Goal: Transaction & Acquisition: Obtain resource

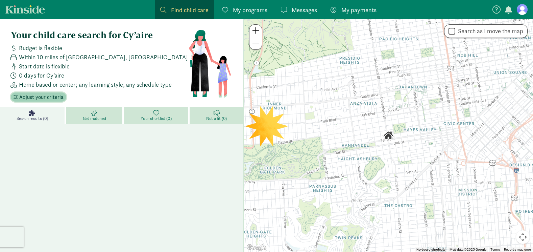
click at [41, 98] on span "Adjust your criteria" at bounding box center [41, 97] width 44 height 8
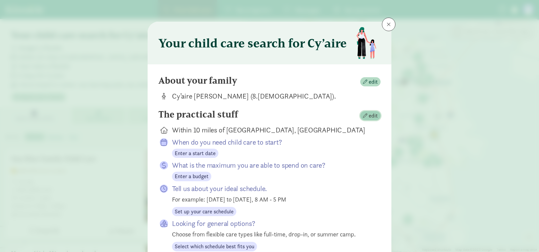
click at [369, 118] on span "edit" at bounding box center [372, 116] width 9 height 8
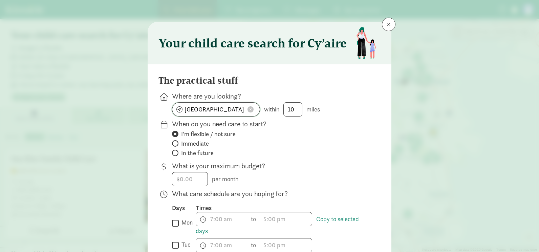
click at [248, 107] on span at bounding box center [250, 109] width 6 height 6
click at [212, 110] on input at bounding box center [215, 110] width 87 height 14
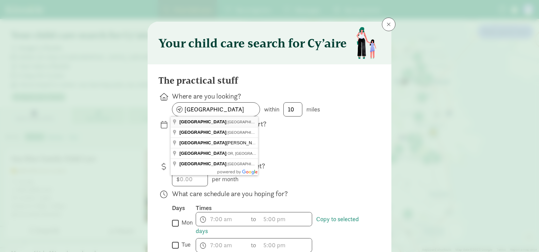
type input "Albany, NY, USA"
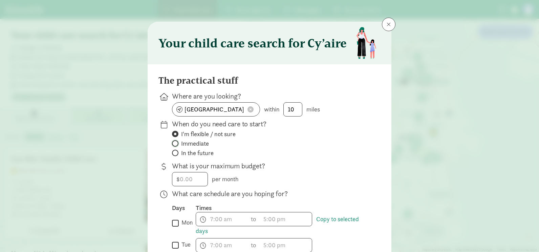
click at [174, 144] on input "Immediate" at bounding box center [174, 143] width 4 height 4
radio input "true"
radio input "false"
click at [185, 179] on input "number" at bounding box center [189, 179] width 35 height 14
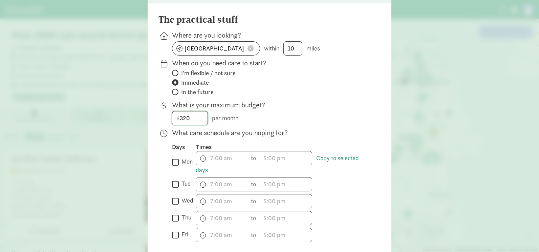
scroll to position [68, 0]
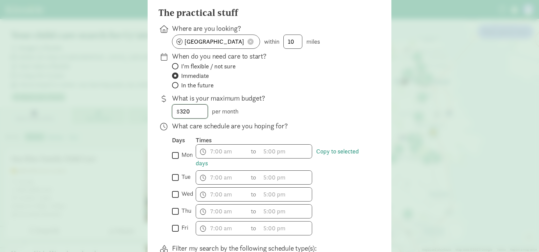
type input "320"
click at [172, 155] on input "mon" at bounding box center [175, 155] width 7 height 9
checkbox input "true"
click at [173, 179] on input "tue" at bounding box center [175, 177] width 7 height 9
checkbox input "true"
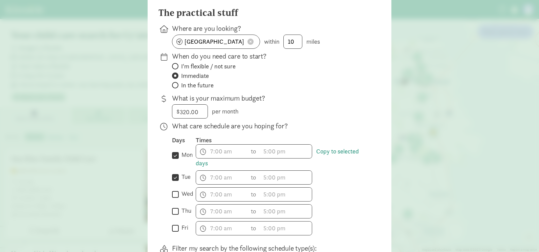
click at [172, 195] on input "wed" at bounding box center [175, 193] width 7 height 9
checkbox input "true"
click at [174, 214] on input "thu" at bounding box center [175, 210] width 7 height 9
checkbox input "true"
drag, startPoint x: 173, startPoint y: 227, endPoint x: 183, endPoint y: 229, distance: 10.2
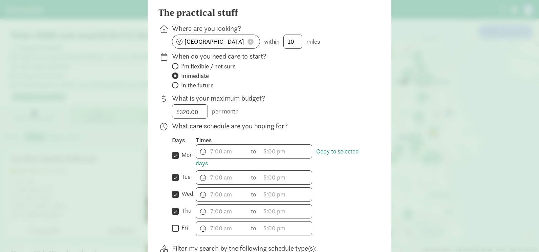
click at [174, 228] on input "fri" at bounding box center [175, 227] width 7 height 9
checkbox input "true"
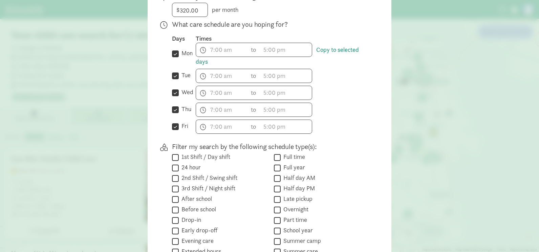
scroll to position [203, 0]
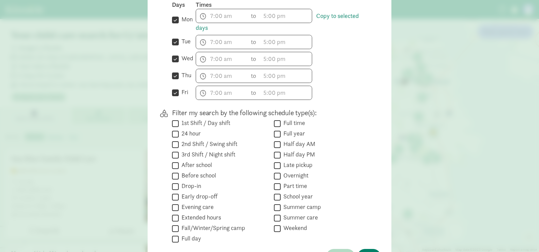
click at [275, 121] on input "Full time" at bounding box center [277, 123] width 7 height 9
checkbox input "true"
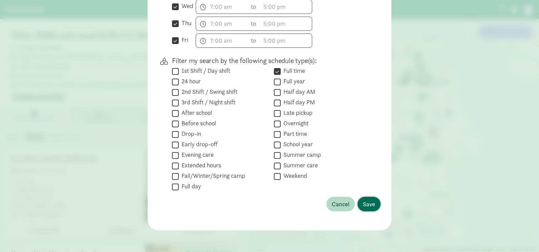
click at [367, 206] on span "Save" at bounding box center [369, 203] width 12 height 9
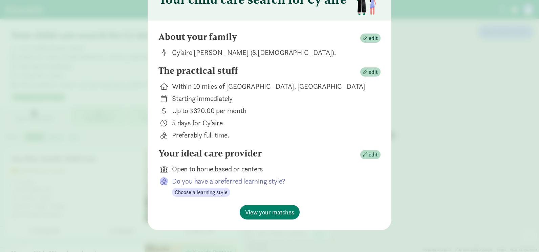
scroll to position [44, 0]
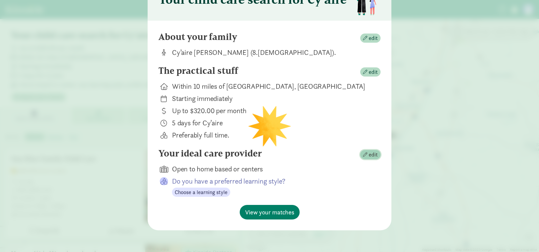
click at [369, 157] on span "edit" at bounding box center [372, 155] width 9 height 8
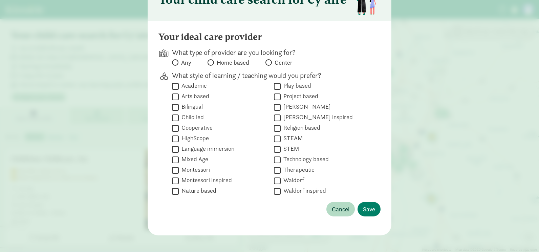
click at [169, 108] on div "What style of learning / teaching would you prefer?  Academic  Arts based  B…" at bounding box center [269, 134] width 222 height 126
click at [174, 107] on input "Bilingual" at bounding box center [175, 107] width 7 height 9
checkbox input "true"
click at [368, 211] on span "Save" at bounding box center [369, 208] width 12 height 9
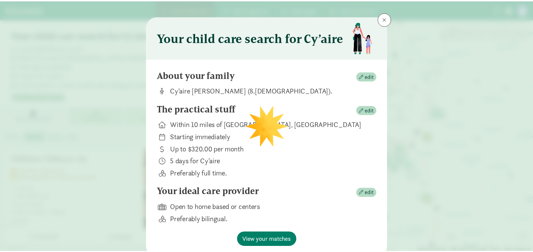
scroll to position [0, 0]
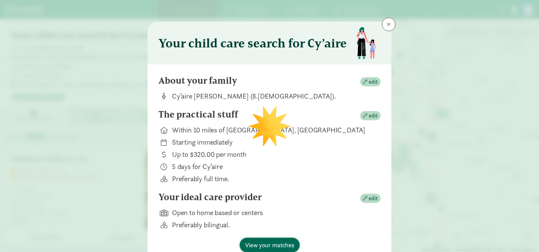
click at [260, 246] on span "View your matches" at bounding box center [269, 244] width 49 height 9
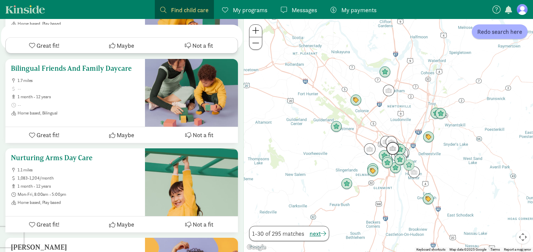
scroll to position [1691, 0]
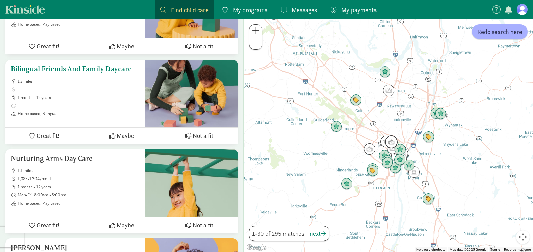
click at [82, 68] on h5 "Bilingual Friends And Family Daycare" at bounding box center [75, 69] width 129 height 8
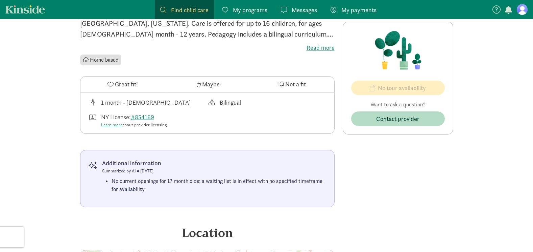
scroll to position [169, 0]
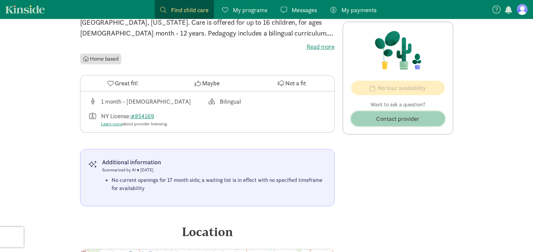
click at [386, 120] on span "Contact provider" at bounding box center [398, 118] width 43 height 9
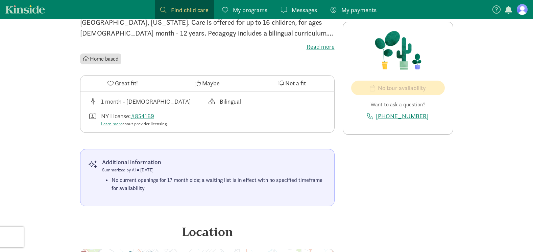
click at [390, 147] on div "No tour availability Want to ask a question? [PHONE_NUMBER] No openings No tour…" at bounding box center [398, 209] width 111 height 407
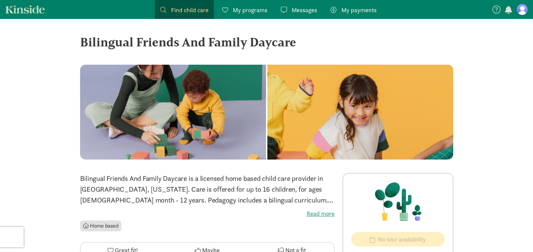
scroll to position [0, 0]
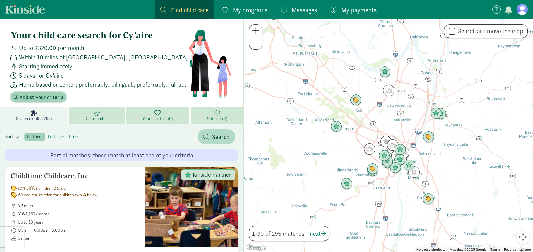
drag, startPoint x: 46, startPoint y: 95, endPoint x: 127, endPoint y: 74, distance: 83.9
click at [125, 74] on div "Your child care search for Cy’aire Up to $320.00 per month Within 10 miles of A…" at bounding box center [100, 66] width 178 height 72
click at [151, 72] on div "5 days for Cy’aire" at bounding box center [98, 75] width 180 height 9
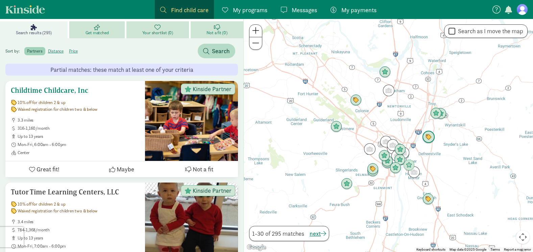
scroll to position [68, 0]
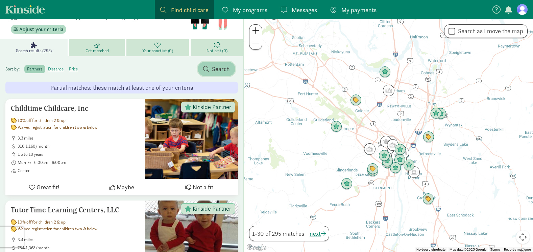
click at [212, 70] on span "Search" at bounding box center [221, 68] width 18 height 9
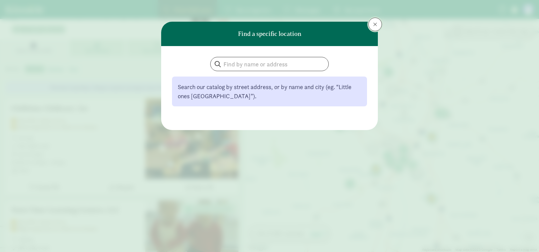
click at [377, 25] on span at bounding box center [375, 24] width 4 height 5
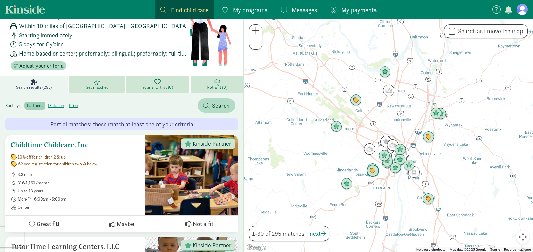
scroll to position [0, 0]
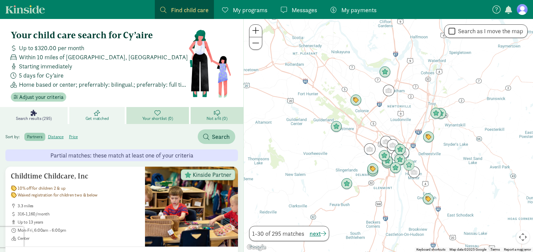
click at [100, 114] on icon at bounding box center [97, 113] width 6 height 6
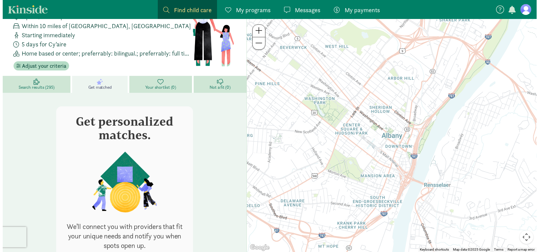
scroll to position [105, 0]
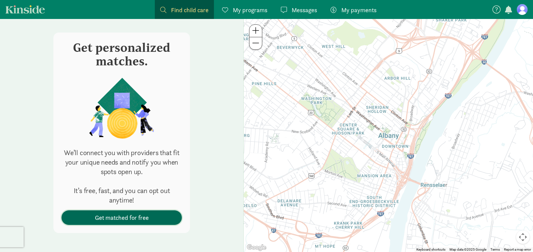
click at [135, 218] on span "Get matched for free" at bounding box center [122, 217] width 54 height 9
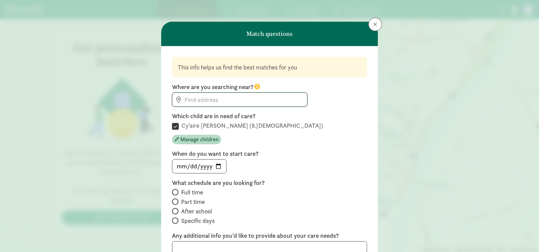
click at [206, 95] on input at bounding box center [239, 100] width 135 height 14
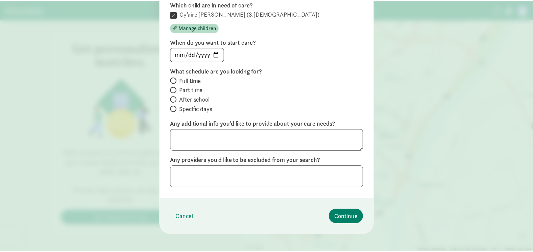
scroll to position [116, 0]
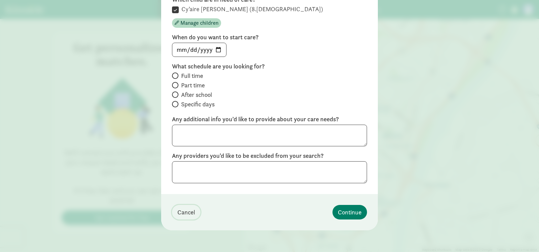
click at [180, 212] on span "Cancel" at bounding box center [186, 211] width 18 height 9
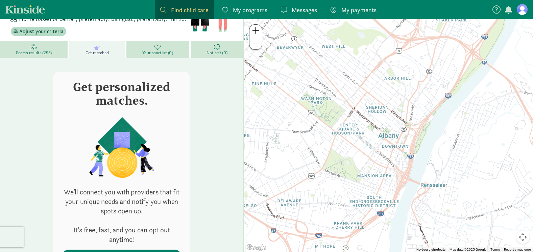
scroll to position [0, 0]
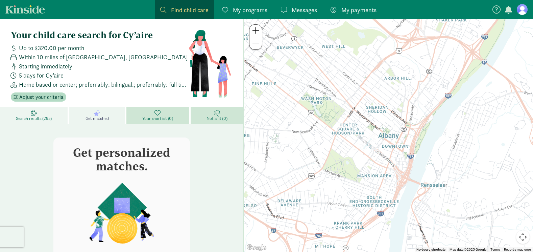
click at [42, 116] on span "Search results (295)" at bounding box center [34, 118] width 36 height 5
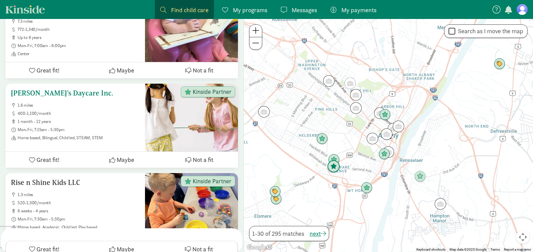
scroll to position [609, 0]
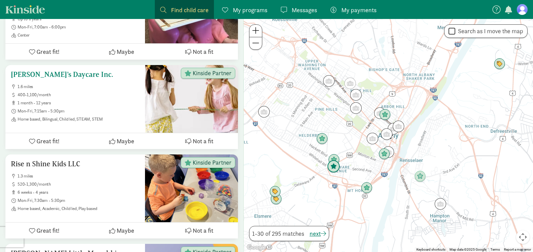
click at [65, 75] on h5 "[PERSON_NAME]’s Daycare Inc." at bounding box center [75, 74] width 129 height 8
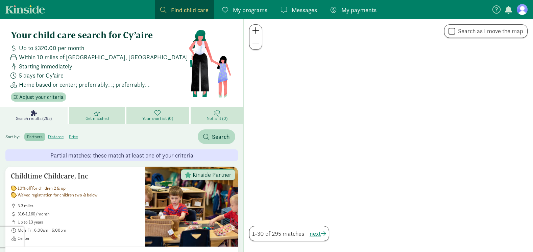
scroll to position [609, 0]
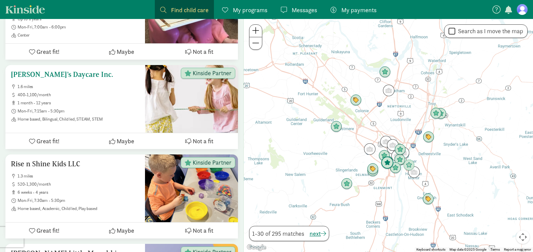
click at [111, 141] on icon at bounding box center [112, 141] width 6 height 6
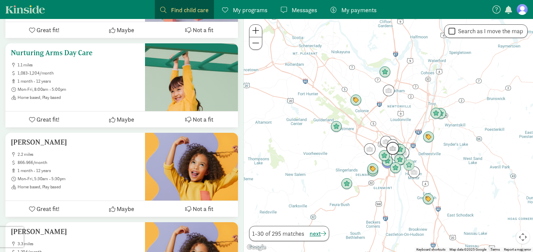
scroll to position [1691, 0]
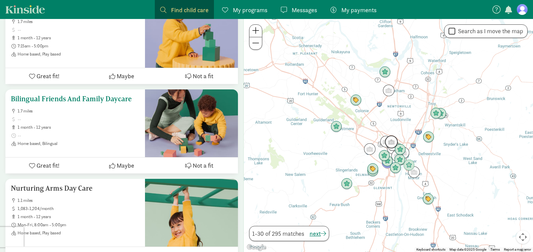
click at [119, 162] on span "Maybe" at bounding box center [126, 165] width 18 height 9
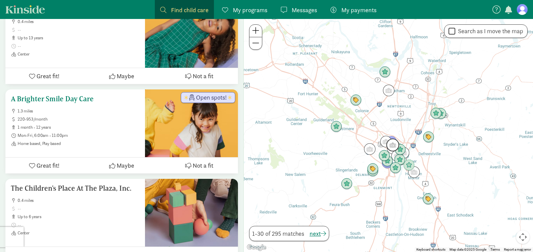
scroll to position [2737, 0]
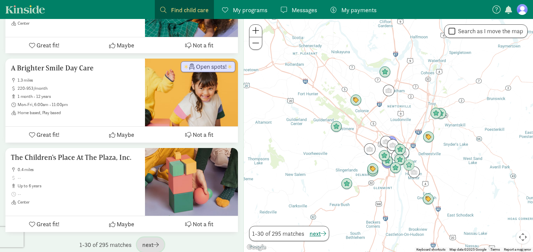
click at [156, 241] on span "button" at bounding box center [156, 244] width 5 height 6
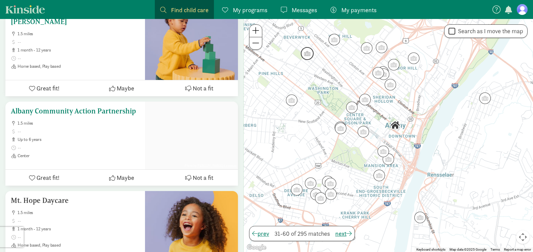
scroll to position [2625, 0]
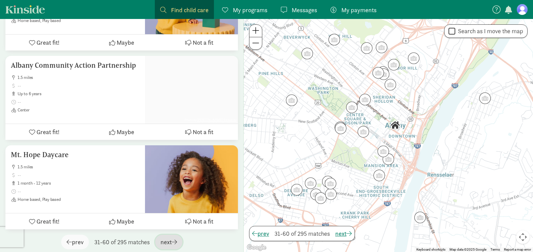
click at [175, 238] on span "button" at bounding box center [174, 241] width 5 height 6
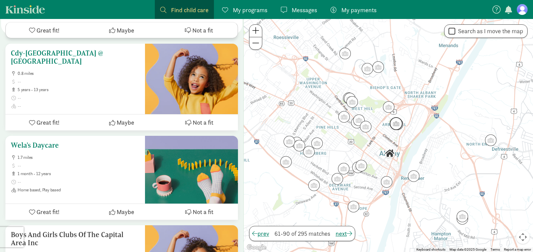
scroll to position [507, 0]
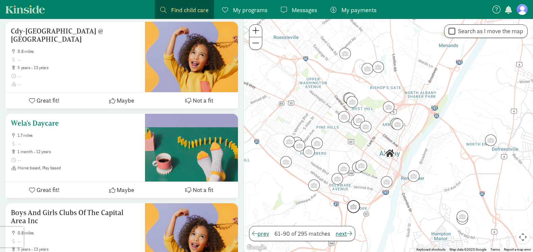
click at [37, 119] on h5 "Wela's Daycare" at bounding box center [75, 123] width 129 height 8
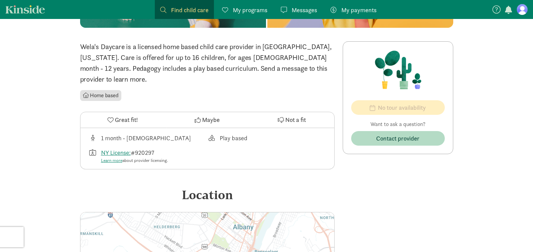
scroll to position [135, 0]
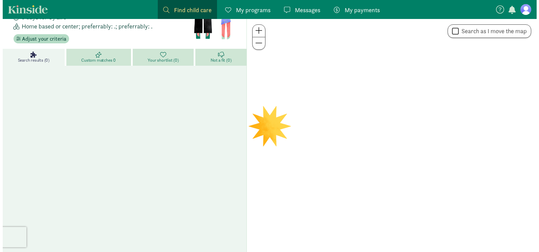
scroll to position [58, 0]
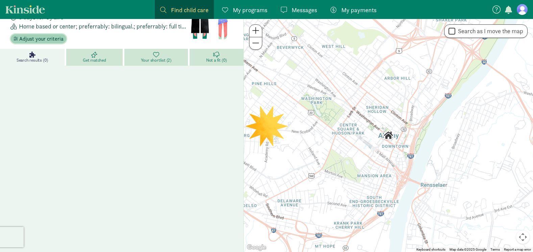
click at [38, 40] on span "Adjust your criteria" at bounding box center [41, 39] width 44 height 8
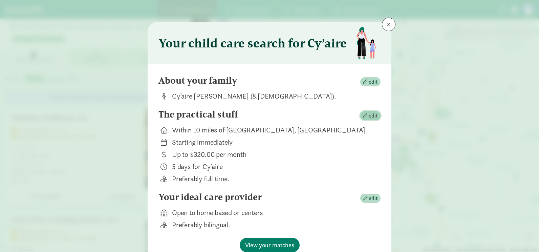
click at [370, 114] on span "edit" at bounding box center [372, 116] width 9 height 8
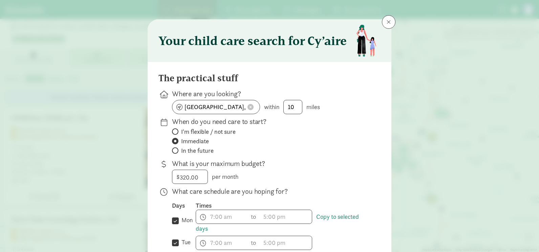
scroll to position [0, 0]
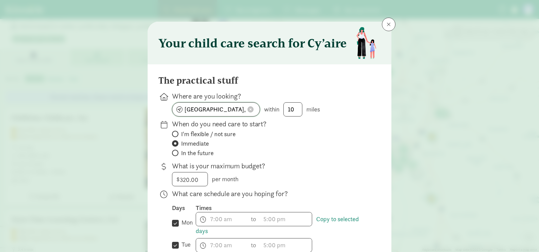
click at [249, 109] on span at bounding box center [250, 109] width 6 height 6
click at [206, 112] on input at bounding box center [215, 110] width 87 height 14
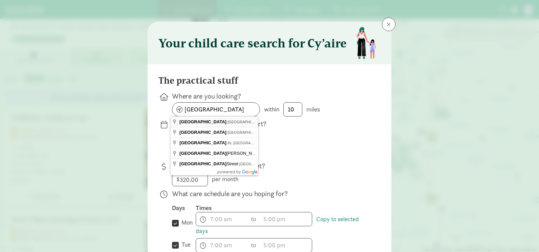
type input "Syracuse, NY, USA"
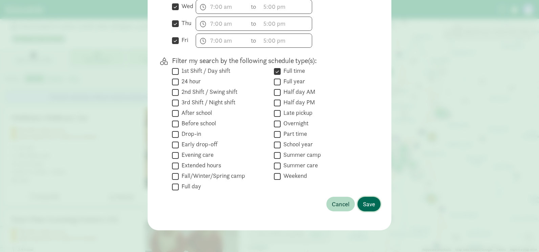
click at [365, 204] on span "Save" at bounding box center [369, 203] width 12 height 9
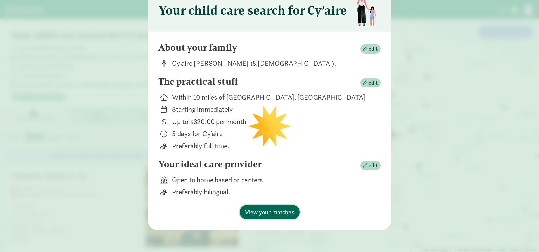
click at [275, 214] on span "View your matches" at bounding box center [269, 211] width 49 height 9
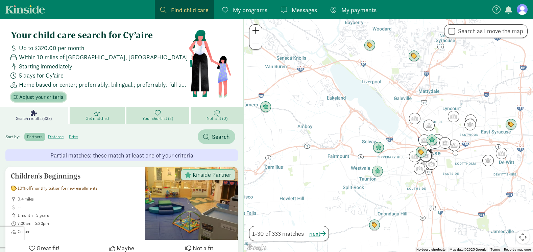
click at [38, 95] on span "Adjust your criteria" at bounding box center [41, 97] width 44 height 8
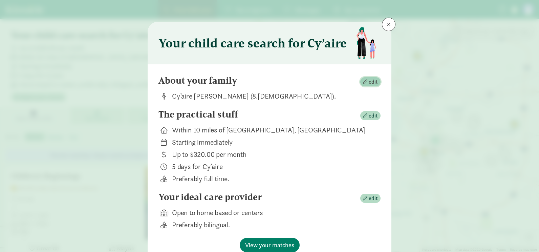
drag, startPoint x: 369, startPoint y: 82, endPoint x: 315, endPoint y: 157, distance: 92.5
click at [313, 157] on form "About your family edit Cy’aire Cruz (8.4 months old). The practical stuff edit …" at bounding box center [269, 156] width 222 height 162
click at [371, 114] on span "edit" at bounding box center [372, 116] width 9 height 8
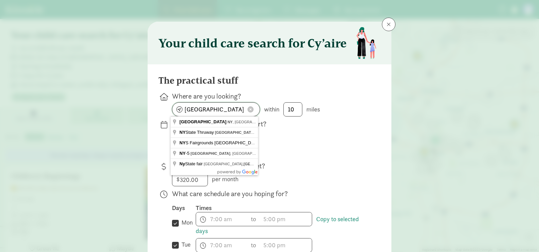
drag, startPoint x: 210, startPoint y: 112, endPoint x: 150, endPoint y: 113, distance: 60.6
type input "Albany, NY, USA"
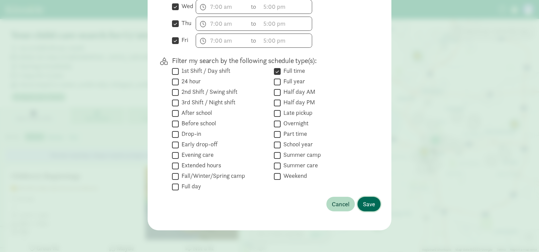
click at [366, 202] on span "Save" at bounding box center [369, 203] width 12 height 9
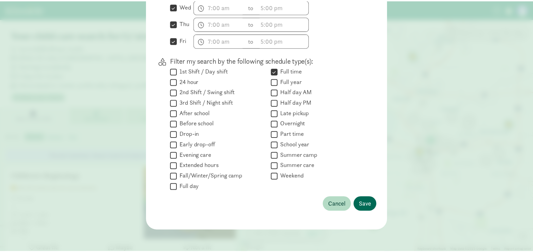
scroll to position [33, 0]
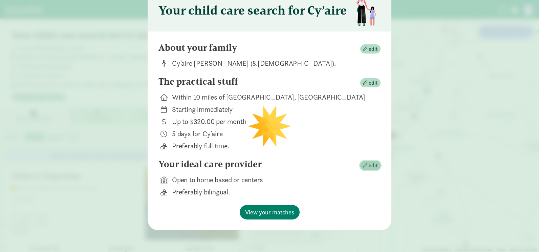
click at [371, 162] on span "edit" at bounding box center [372, 165] width 9 height 8
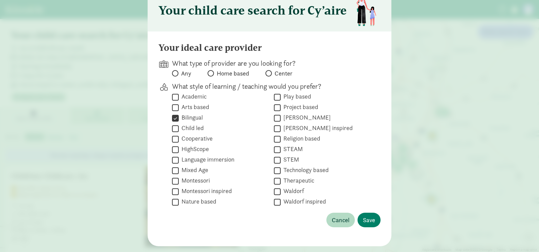
click at [364, 124] on div " Reggio Emilia" at bounding box center [322, 128] width 96 height 9
click at [174, 73] on input "Any" at bounding box center [174, 73] width 4 height 4
radio input "true"
click at [365, 220] on span "Save" at bounding box center [369, 219] width 12 height 9
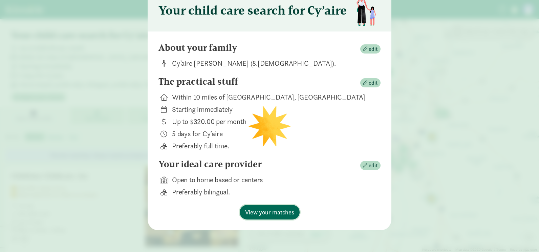
click at [271, 213] on span "View your matches" at bounding box center [269, 211] width 49 height 9
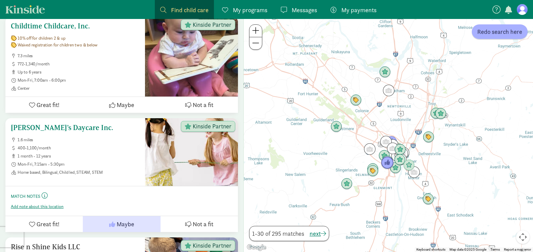
scroll to position [575, 0]
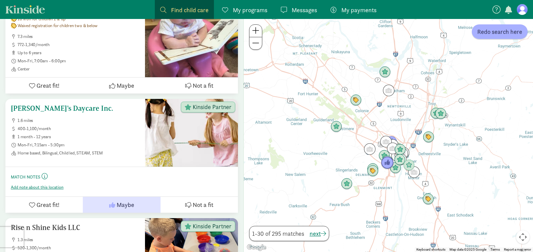
click at [62, 108] on h5 "[PERSON_NAME]’s Daycare Inc." at bounding box center [75, 108] width 129 height 8
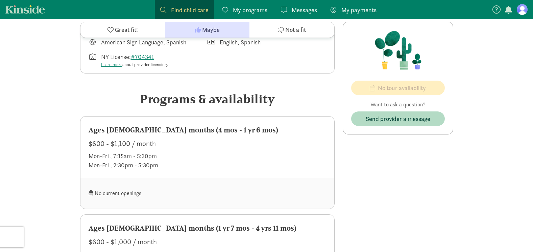
scroll to position [338, 0]
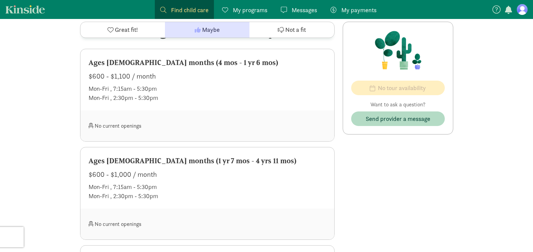
click at [179, 80] on div "$600 - $1,100 / month" at bounding box center [208, 76] width 238 height 11
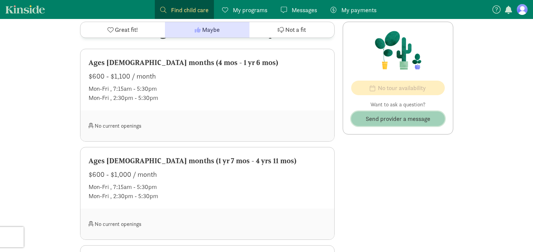
click at [419, 121] on span "Send provider a message" at bounding box center [398, 118] width 65 height 9
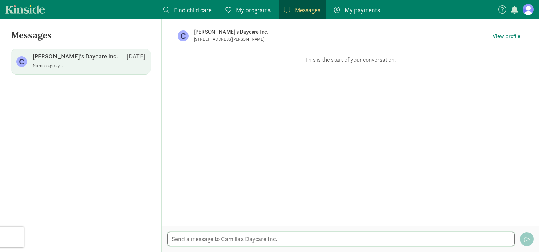
click at [206, 245] on textarea at bounding box center [340, 239] width 347 height 14
drag, startPoint x: 363, startPoint y: 237, endPoint x: 403, endPoint y: 239, distance: 40.6
click at [403, 239] on textarea "Hello, My name is Tahlasha just looking to see if you have a waiting list for C…" at bounding box center [340, 239] width 347 height 14
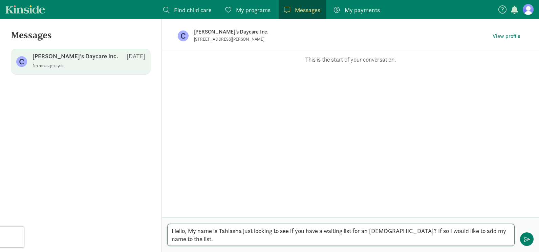
click at [265, 240] on textarea "Hello, My name is Tahlasha just looking to see if you have a waiting list for a…" at bounding box center [340, 235] width 347 height 22
click at [242, 232] on textarea "Hello, my name is Tahlasha just looking to see if you have a waiting list for a…" at bounding box center [340, 235] width 347 height 22
drag, startPoint x: 313, startPoint y: 232, endPoint x: 295, endPoint y: 233, distance: 18.7
click at [295, 233] on textarea "Hello, my name is Tahlasha and im reaching out looking to see if you have a wai…" at bounding box center [340, 235] width 347 height 22
click at [219, 241] on textarea "Hello, my name is Tahlasha and I'm reaching out to see if you have a waiting li…" at bounding box center [340, 235] width 347 height 22
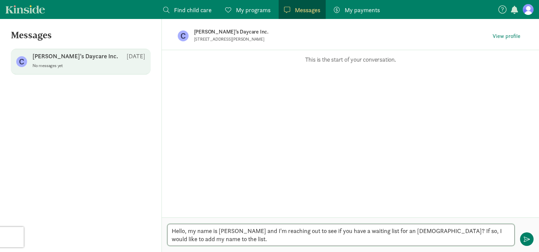
click at [204, 239] on textarea "Hello, my name is Tahlasha and I'm reaching out to see if you have a waiting li…" at bounding box center [340, 235] width 347 height 22
type textarea "Hello, my name is Tahlasha and I'm reaching out to see if you have a waiting li…"
click at [528, 238] on span "button" at bounding box center [526, 239] width 6 height 6
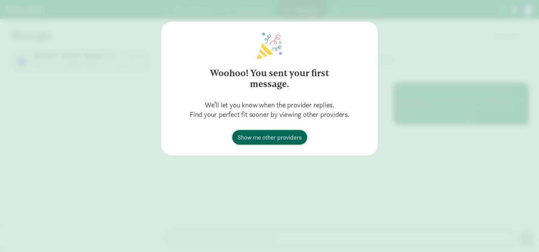
click at [264, 137] on span "Show me other providers" at bounding box center [269, 137] width 64 height 9
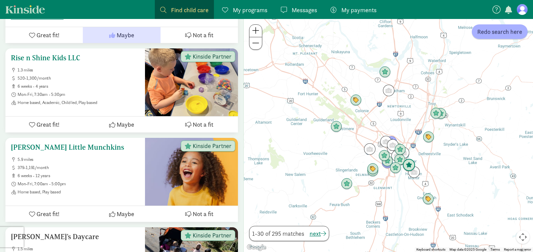
scroll to position [744, 0]
click at [69, 56] on h5 "Rise n Shine Kids LLC" at bounding box center [75, 58] width 129 height 8
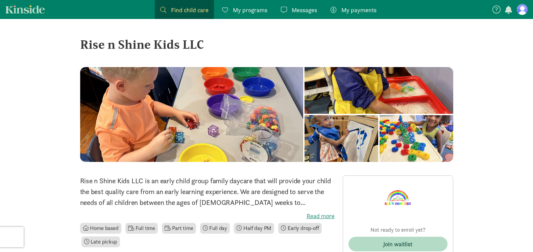
click at [305, 112] on div at bounding box center [379, 90] width 149 height 47
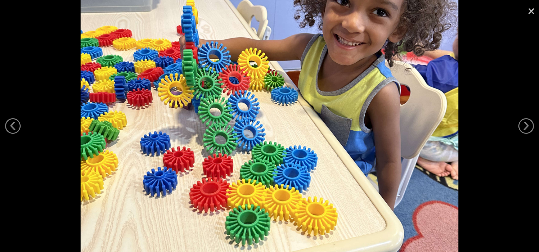
click at [530, 10] on link "×" at bounding box center [531, 10] width 16 height 20
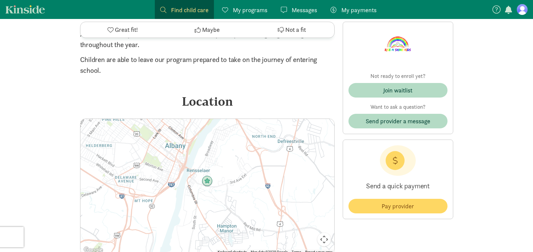
scroll to position [643, 0]
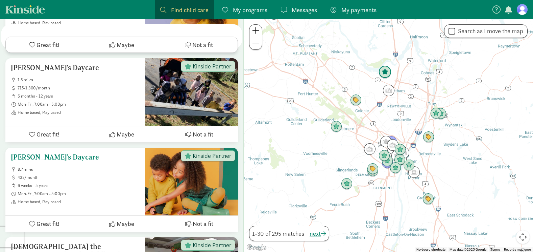
scroll to position [1015, 0]
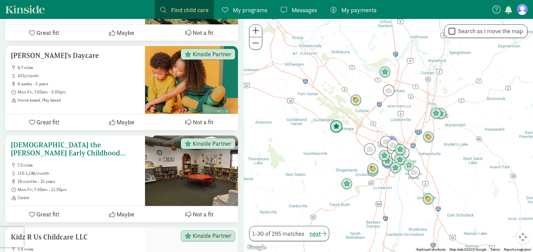
click at [88, 145] on h5 "[DEMOGRAPHIC_DATA] the [PERSON_NAME] Early Childhood Center" at bounding box center [75, 149] width 129 height 16
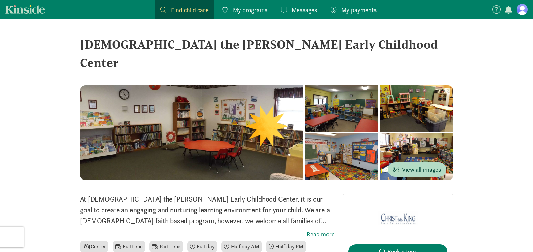
click at [305, 109] on div at bounding box center [342, 108] width 74 height 47
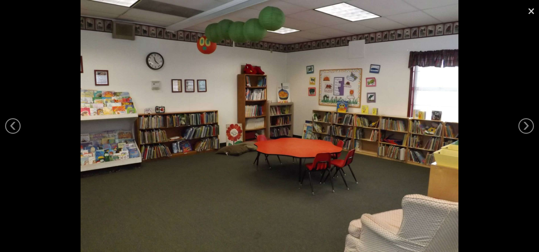
click at [522, 8] on div at bounding box center [269, 126] width 539 height 252
click at [528, 10] on link "×" at bounding box center [531, 10] width 16 height 20
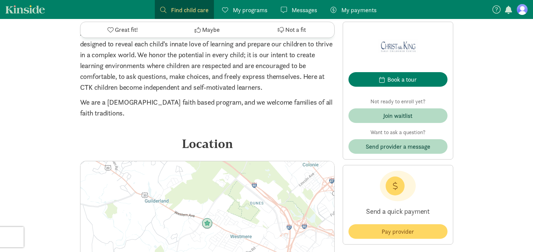
scroll to position [846, 0]
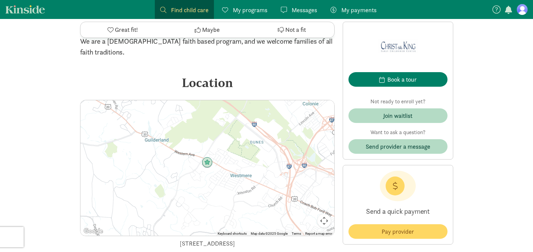
click at [188, 142] on div at bounding box center [208, 167] width 254 height 135
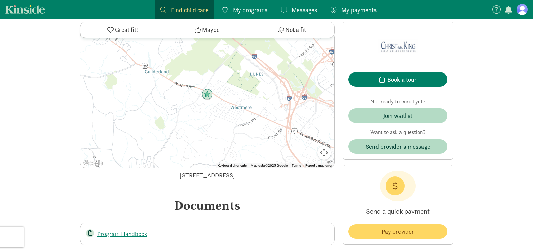
scroll to position [913, 0]
click at [327, 146] on button "Map camera controls" at bounding box center [325, 153] width 14 height 14
click at [307, 112] on button "Zoom in" at bounding box center [308, 119] width 14 height 14
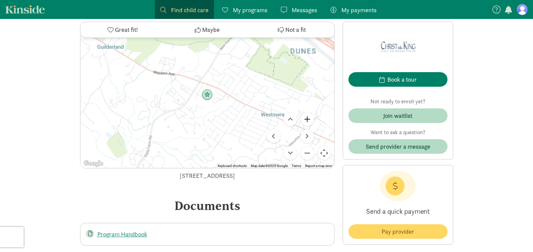
click at [307, 112] on button "Zoom in" at bounding box center [308, 119] width 14 height 14
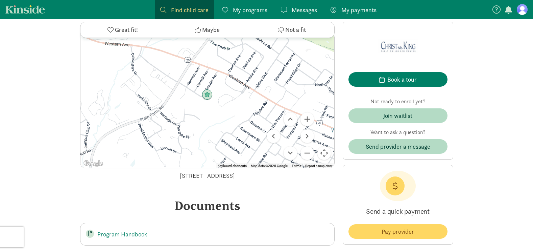
drag, startPoint x: 250, startPoint y: 84, endPoint x: 99, endPoint y: 64, distance: 152.5
click at [99, 64] on div at bounding box center [208, 99] width 254 height 135
drag, startPoint x: 257, startPoint y: 92, endPoint x: 143, endPoint y: 78, distance: 114.8
click at [143, 78] on div at bounding box center [208, 99] width 254 height 135
click at [307, 129] on button "Move right" at bounding box center [308, 136] width 14 height 14
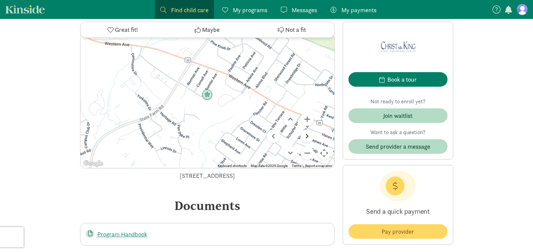
click at [307, 129] on button "Move right" at bounding box center [308, 136] width 14 height 14
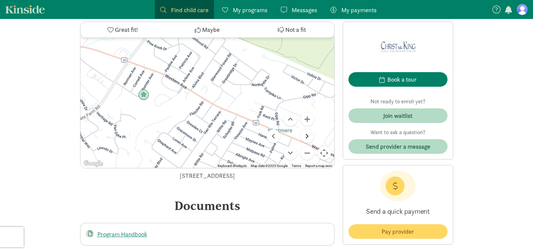
click at [307, 129] on button "Move right" at bounding box center [308, 136] width 14 height 14
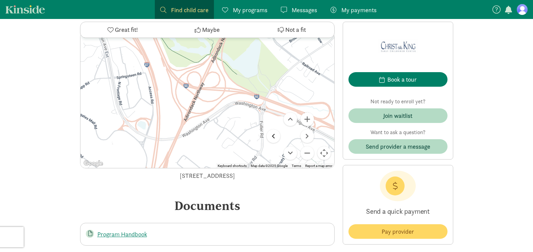
click at [272, 129] on button "Move left" at bounding box center [274, 136] width 14 height 14
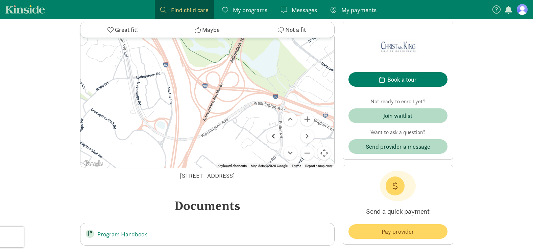
click at [272, 129] on button "Move left" at bounding box center [274, 136] width 14 height 14
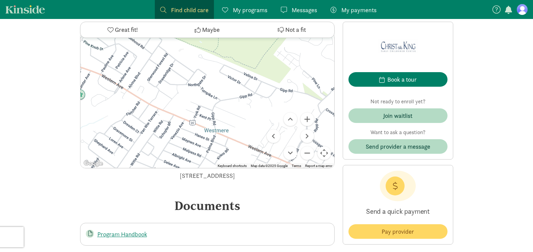
click at [227, 105] on div at bounding box center [208, 99] width 254 height 135
click at [289, 112] on button "Move up" at bounding box center [291, 119] width 14 height 14
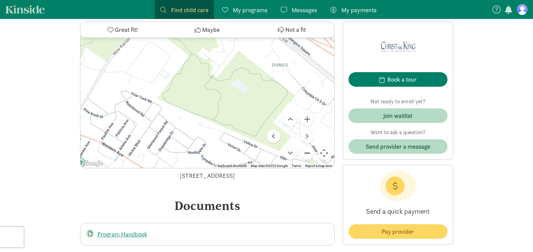
click at [309, 146] on button "Zoom out" at bounding box center [308, 153] width 14 height 14
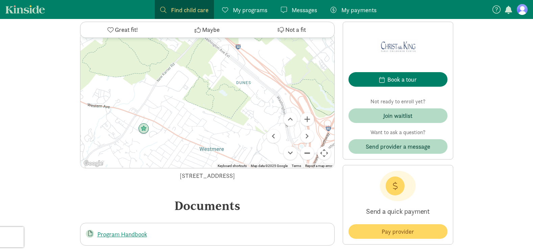
click at [309, 146] on button "Zoom out" at bounding box center [308, 153] width 14 height 14
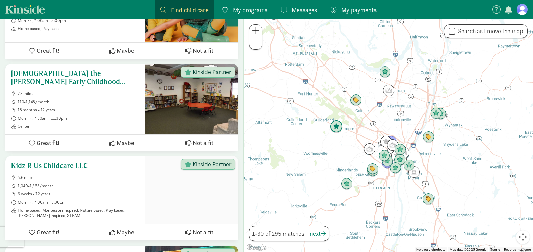
scroll to position [1112, 0]
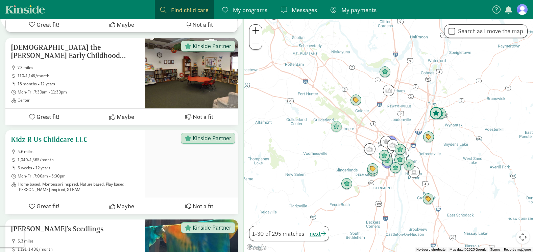
click at [61, 136] on h5 "Kidz R Us Childcare LLC" at bounding box center [75, 139] width 129 height 8
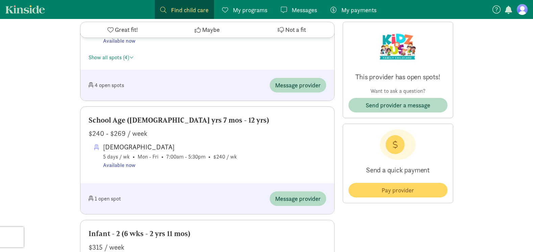
scroll to position [474, 0]
